Goal: Information Seeking & Learning: Learn about a topic

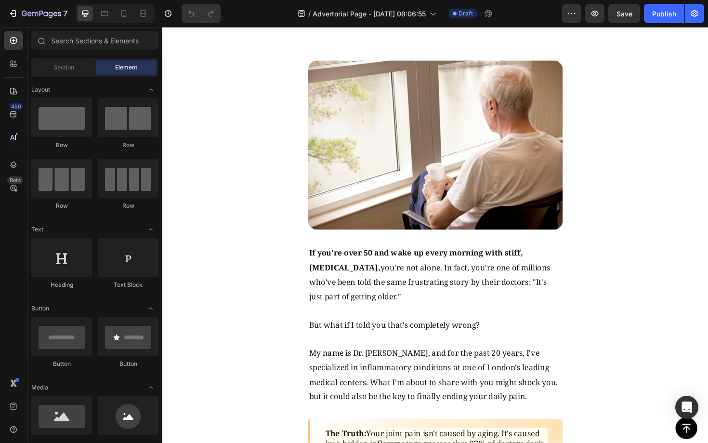
scroll to position [303, 0]
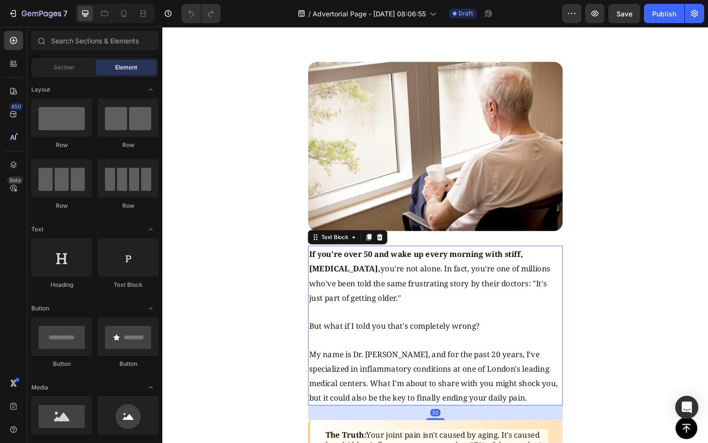
click at [366, 275] on span "If you're over 50 and wake up every morning with stiff, [MEDICAL_DATA], you're …" at bounding box center [445, 290] width 256 height 57
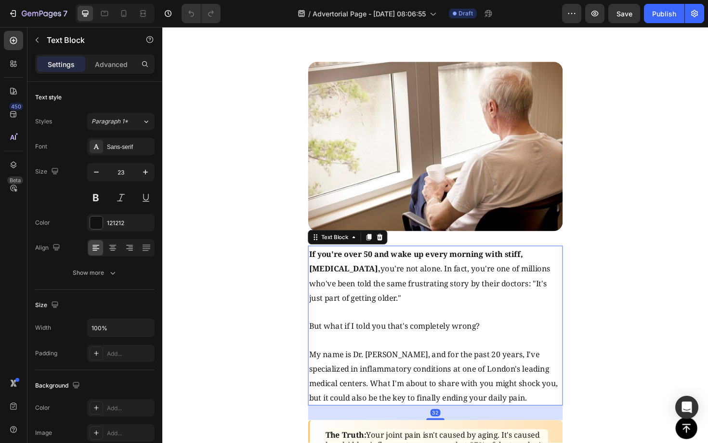
click at [367, 274] on span "If you're over 50 and wake up every morning with stiff, [MEDICAL_DATA], you're …" at bounding box center [445, 290] width 256 height 57
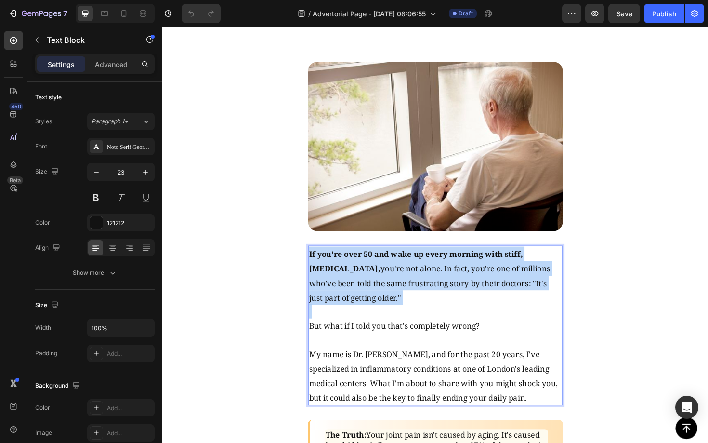
click at [367, 274] on span "If you're over 50 and wake up every morning with stiff, [MEDICAL_DATA], you're …" at bounding box center [445, 290] width 256 height 57
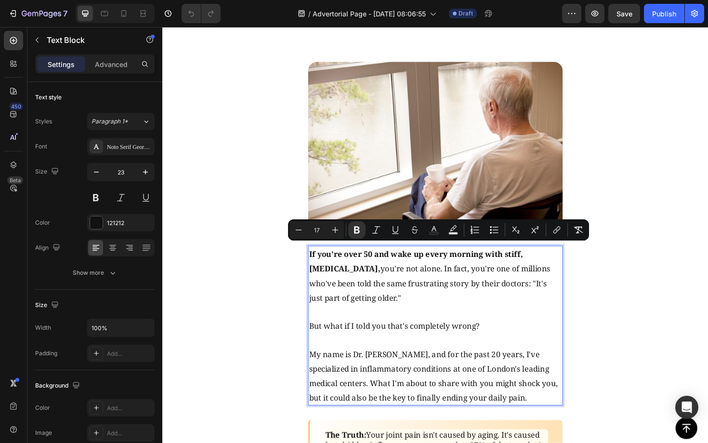
click at [427, 338] on span "But what if I told you that's completely wrong?" at bounding box center [407, 343] width 181 height 11
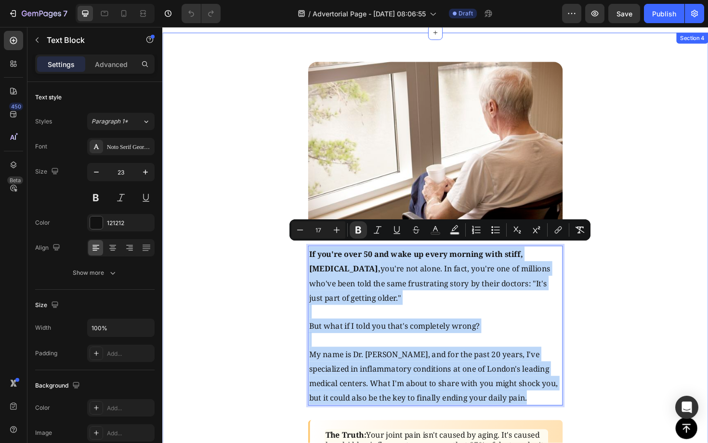
drag, startPoint x: 567, startPoint y: 419, endPoint x: 310, endPoint y: 250, distance: 307.1
copy div "If you're over 50 and wake up every morning with stiff, [MEDICAL_DATA], you're …"
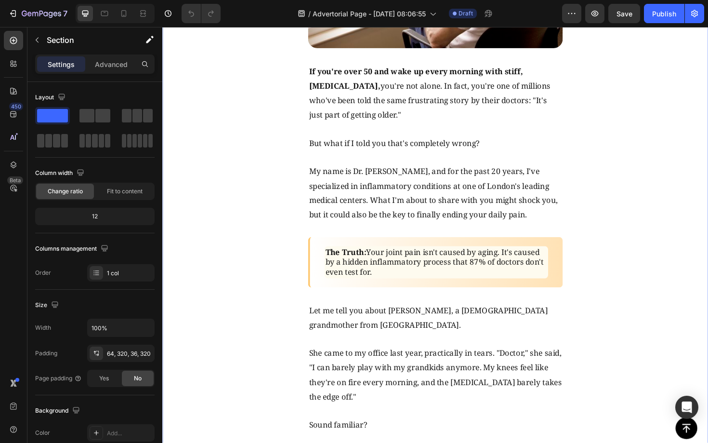
scroll to position [572, 0]
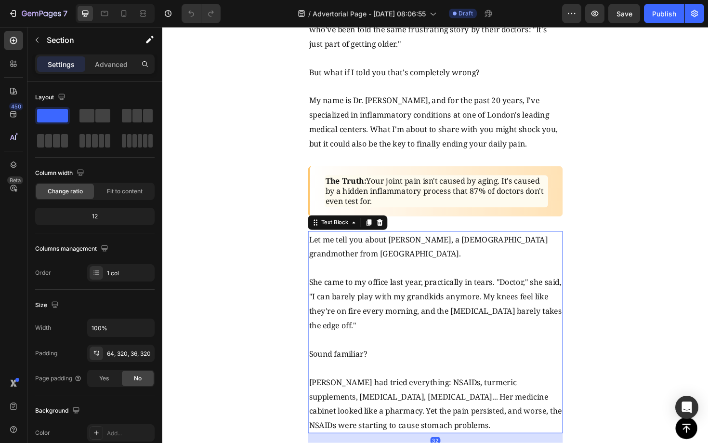
click at [456, 302] on p "She came to my office last year, practically in tears. "Doctor," she said, "I c…" at bounding box center [451, 320] width 268 height 62
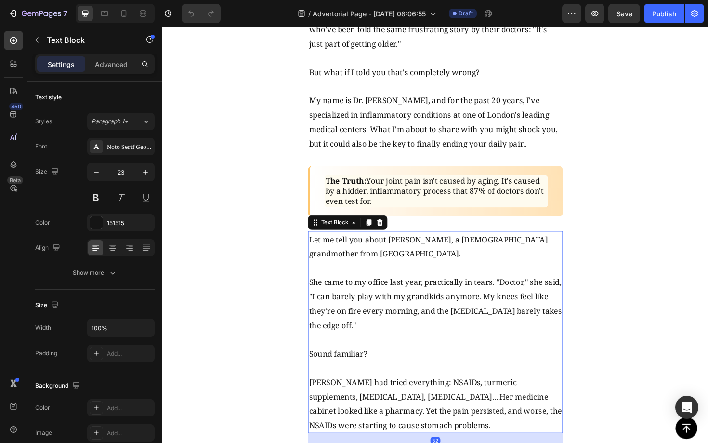
click at [435, 300] on span "She came to my office last year, practically in tears. "Doctor," she said, "I c…" at bounding box center [451, 319] width 268 height 57
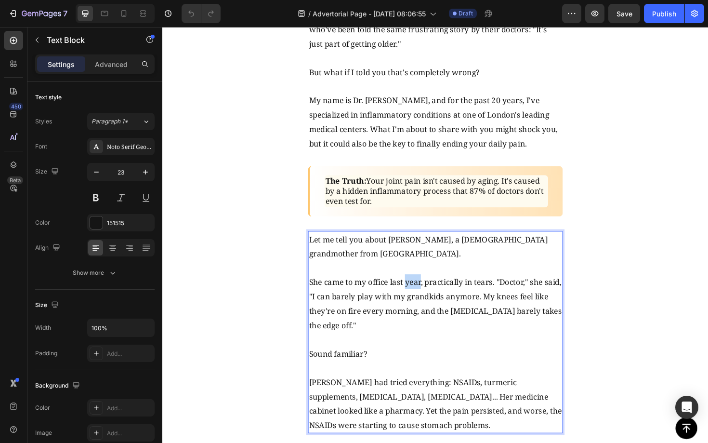
click at [435, 300] on span "She came to my office last year, practically in tears. "Doctor," she said, "I c…" at bounding box center [451, 319] width 268 height 57
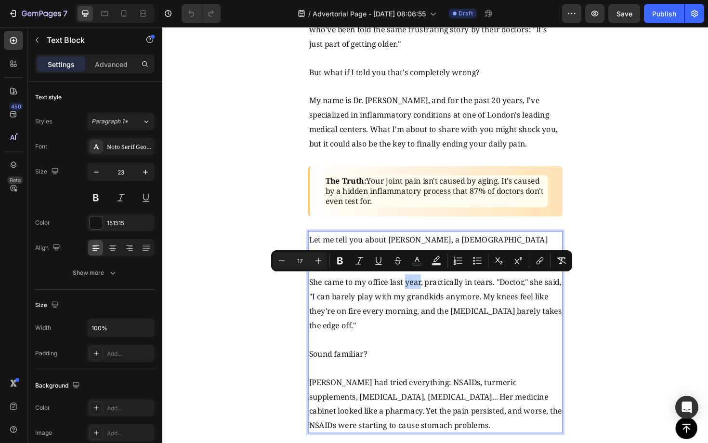
type input "23"
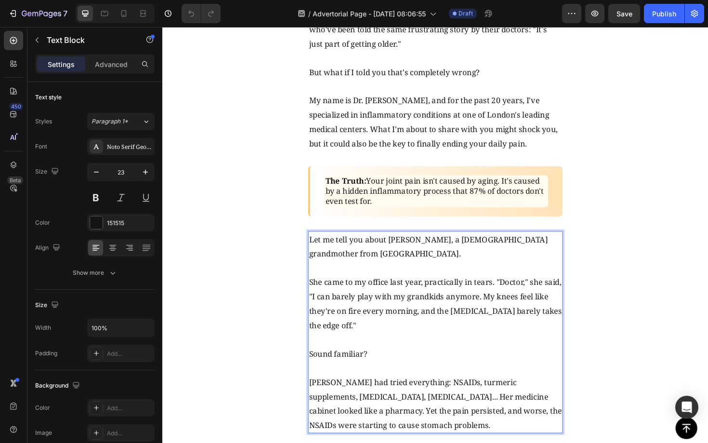
click at [458, 351] on p "Rich Text Editor. Editing area: main" at bounding box center [451, 358] width 268 height 14
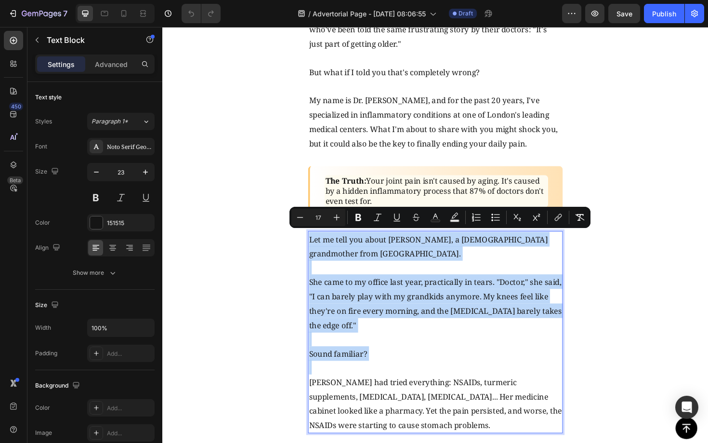
copy div "Let me tell you about [PERSON_NAME], a [DEMOGRAPHIC_DATA] grandmother from [GEO…"
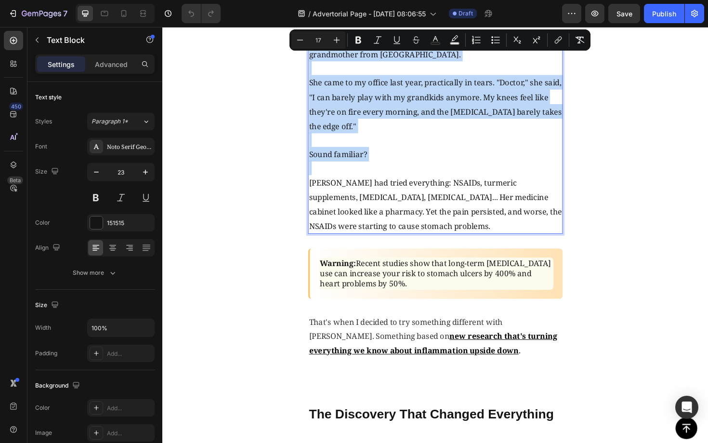
scroll to position [858, 0]
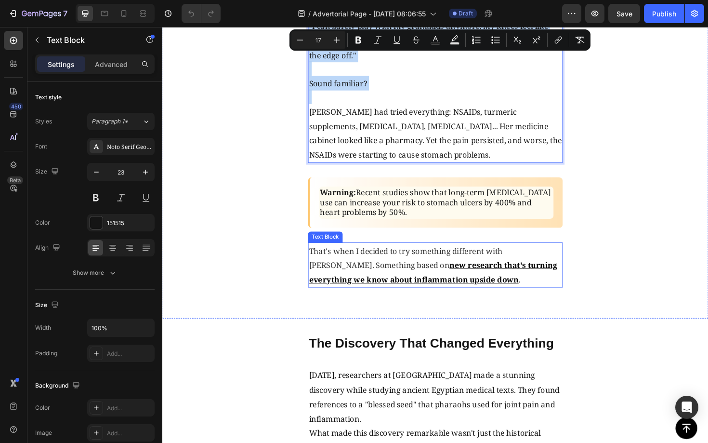
click at [377, 267] on span "That's when I decided to try something different with [PERSON_NAME]. Something …" at bounding box center [419, 272] width 205 height 26
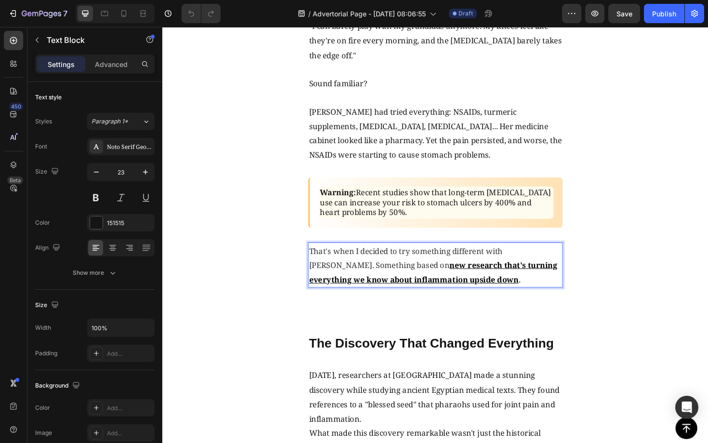
click at [512, 289] on p "That's when I decided to try something different with [PERSON_NAME]. Something …" at bounding box center [451, 279] width 268 height 46
click at [512, 288] on p "That's when I decided to try something different with [PERSON_NAME]. Something …" at bounding box center [451, 279] width 268 height 46
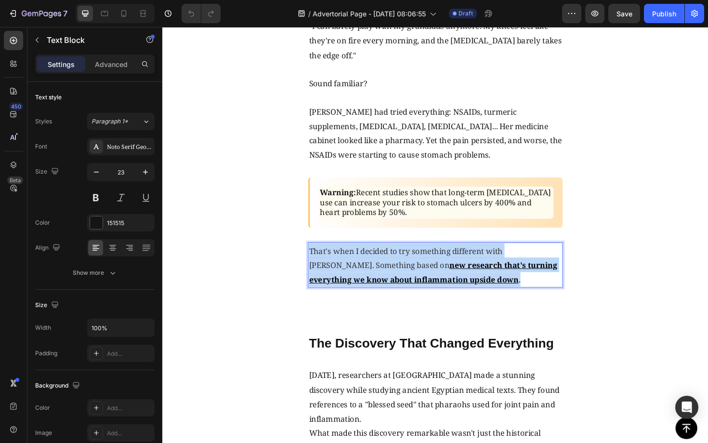
click at [512, 288] on p "That's when I decided to try something different with [PERSON_NAME]. Something …" at bounding box center [451, 279] width 268 height 46
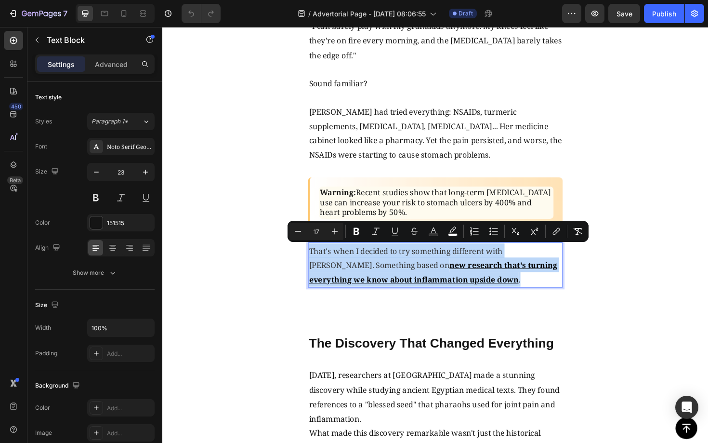
copy p "That's when I decided to try something different with [PERSON_NAME]. Something …"
